Goal: Information Seeking & Learning: Learn about a topic

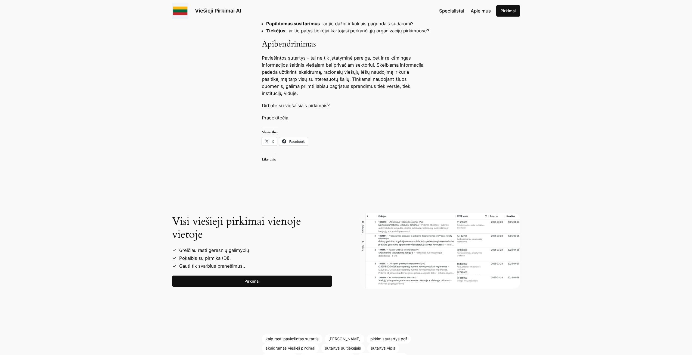
scroll to position [598, 0]
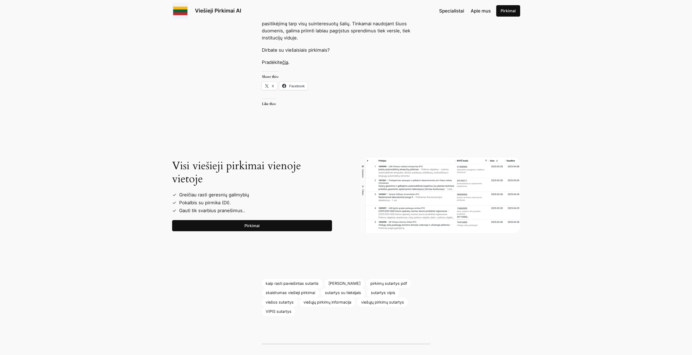
click at [251, 225] on link "Pirkimai" at bounding box center [252, 225] width 160 height 11
click at [307, 283] on link "kaip rasti paviešintas sutartis" at bounding box center [292, 283] width 61 height 9
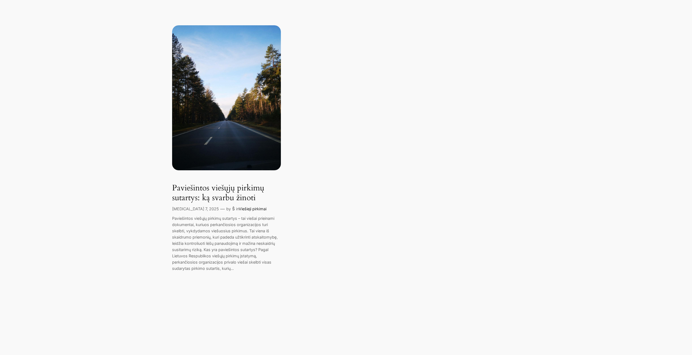
scroll to position [82, 0]
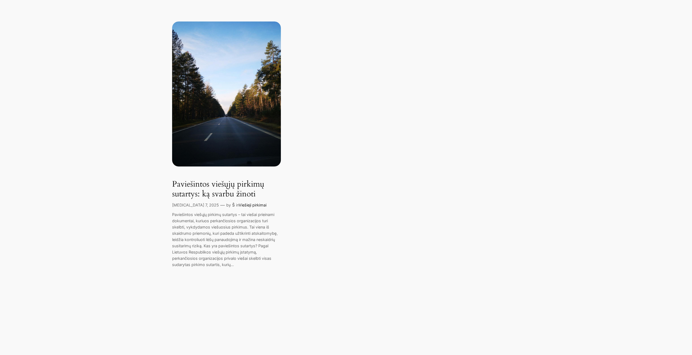
click at [239, 205] on link "Viešieji pirkimai" at bounding box center [253, 205] width 28 height 5
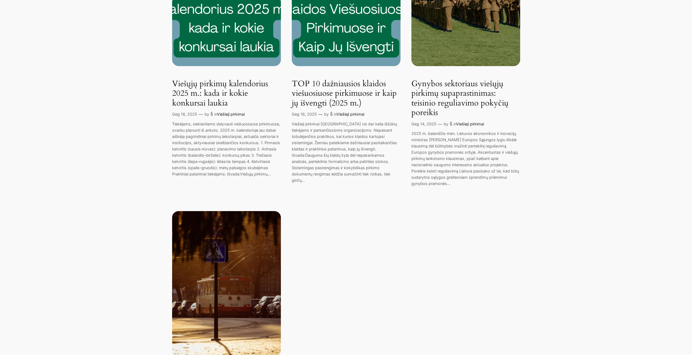
scroll to position [816, 0]
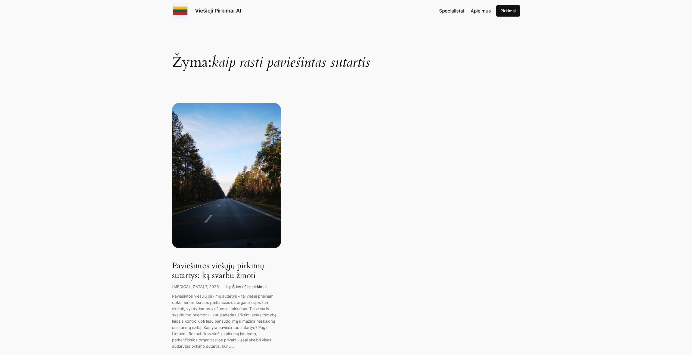
scroll to position [27, 0]
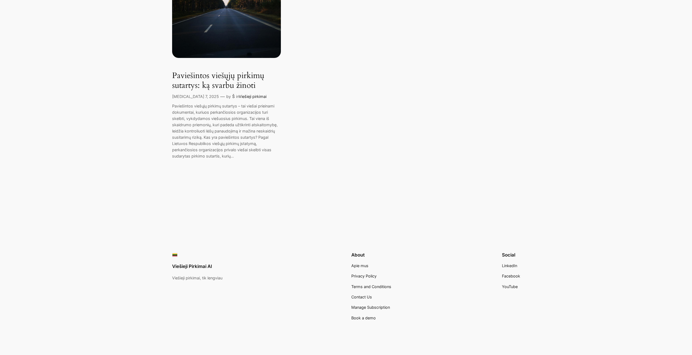
scroll to position [224, 0]
